Goal: Task Accomplishment & Management: Find specific page/section

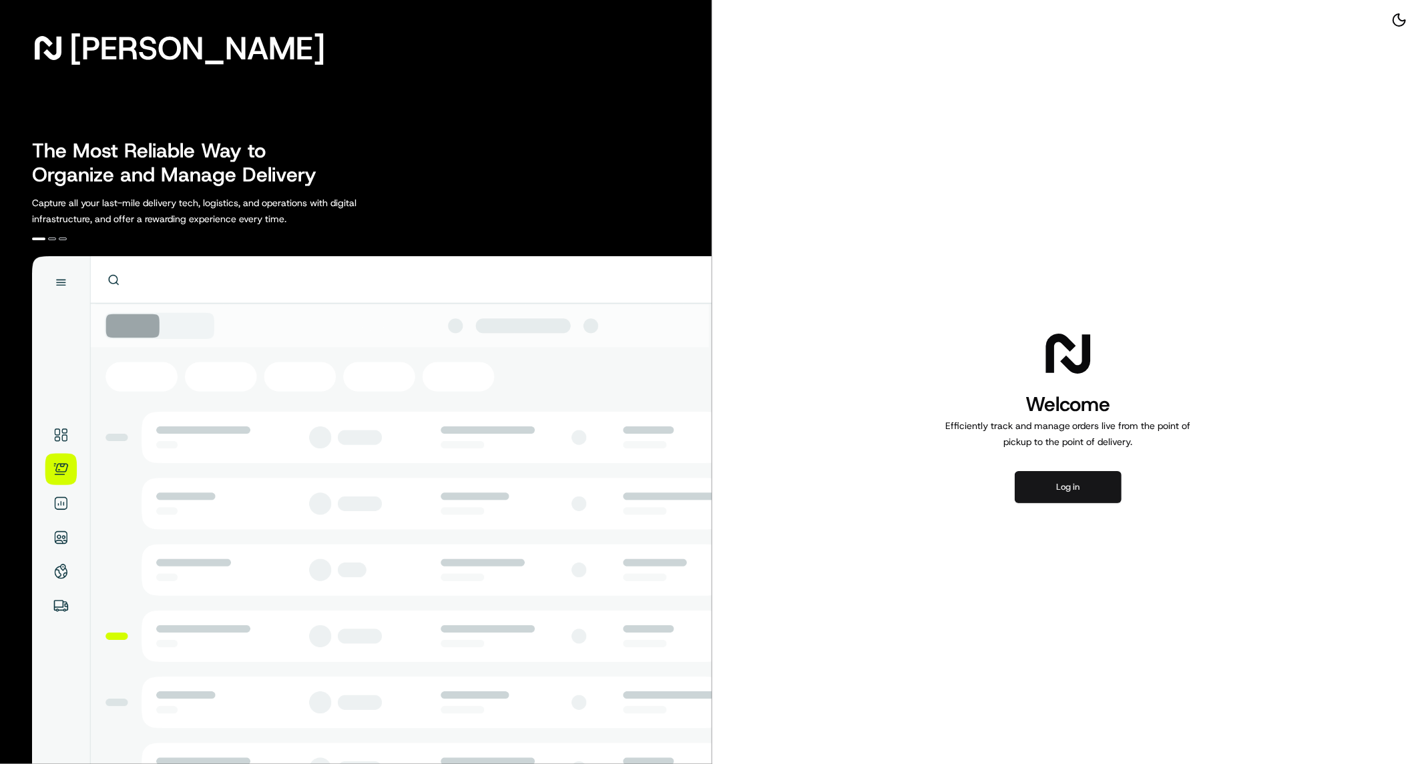
click at [1066, 482] on button "Log in" at bounding box center [1068, 487] width 107 height 32
